Goal: Information Seeking & Learning: Learn about a topic

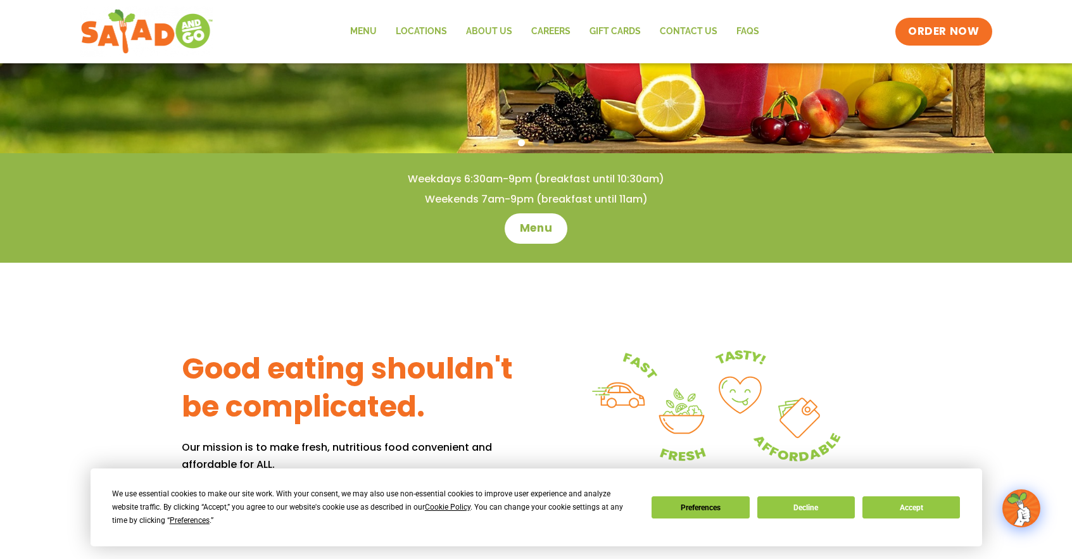
scroll to position [63, 0]
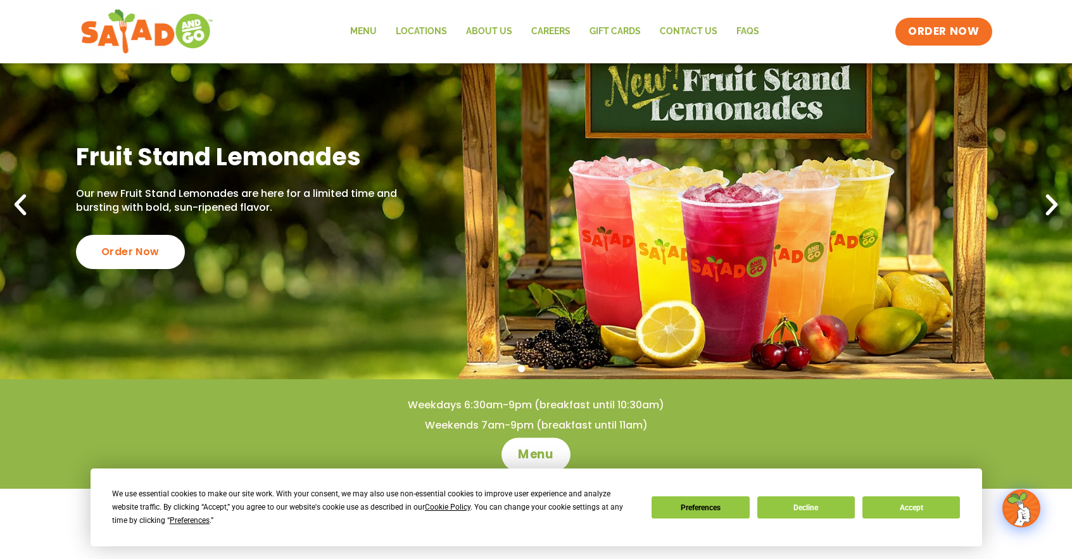
click at [532, 455] on span "Menu" at bounding box center [536, 455] width 36 height 16
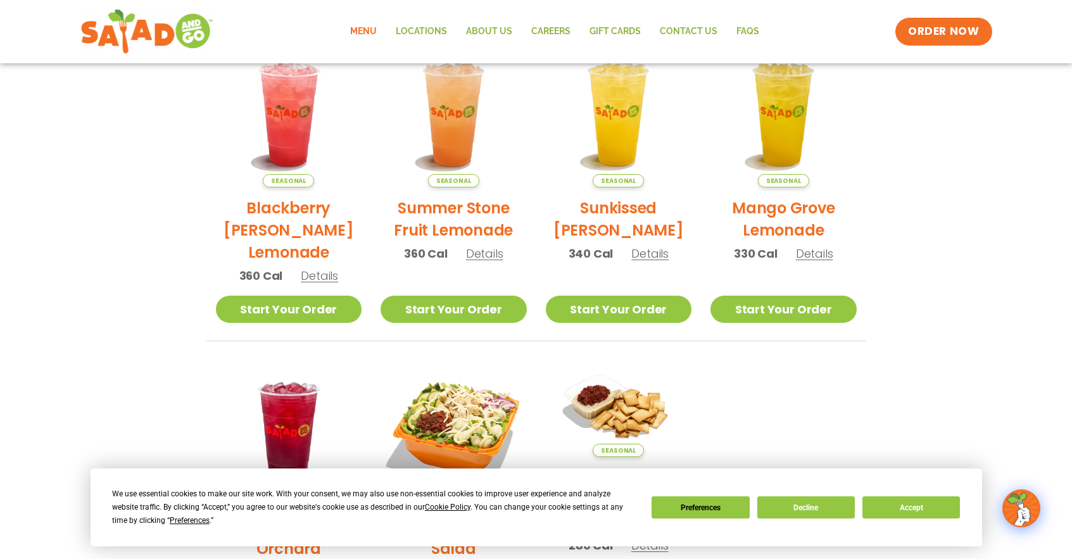
scroll to position [253, 0]
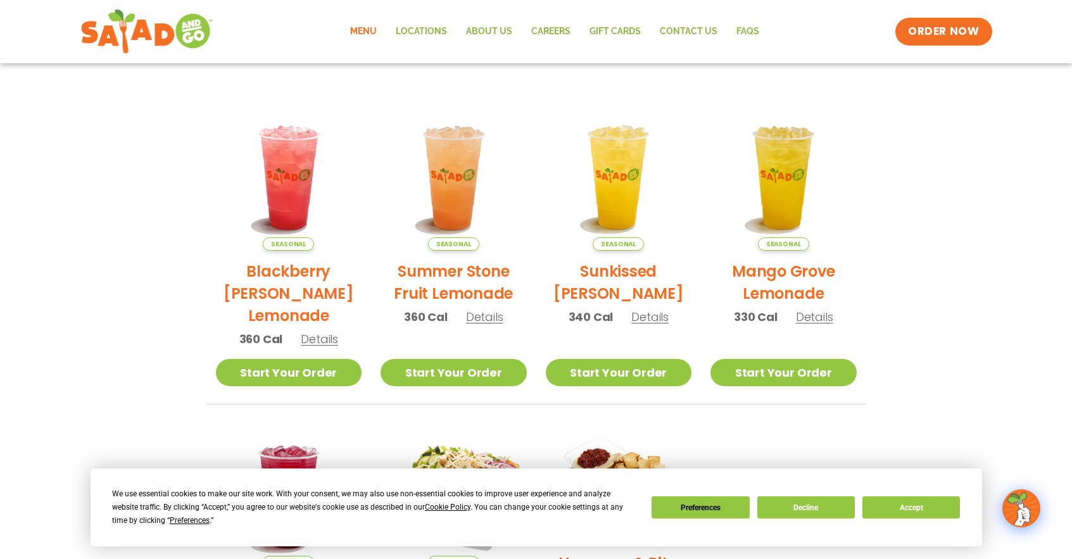
click at [483, 322] on span "Details" at bounding box center [484, 317] width 37 height 16
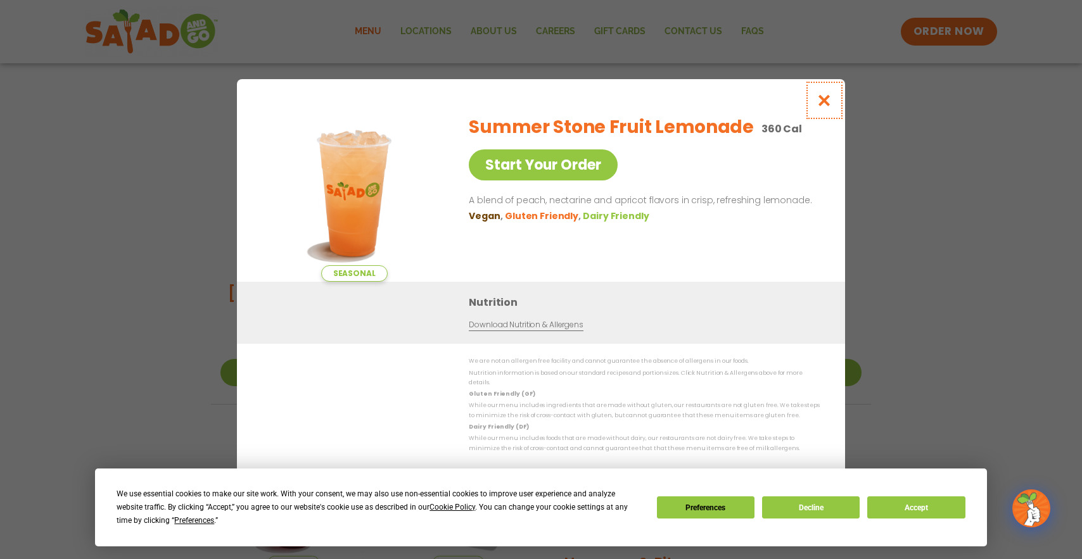
click at [828, 107] on icon "Close modal" at bounding box center [824, 100] width 16 height 13
